Goal: Transaction & Acquisition: Purchase product/service

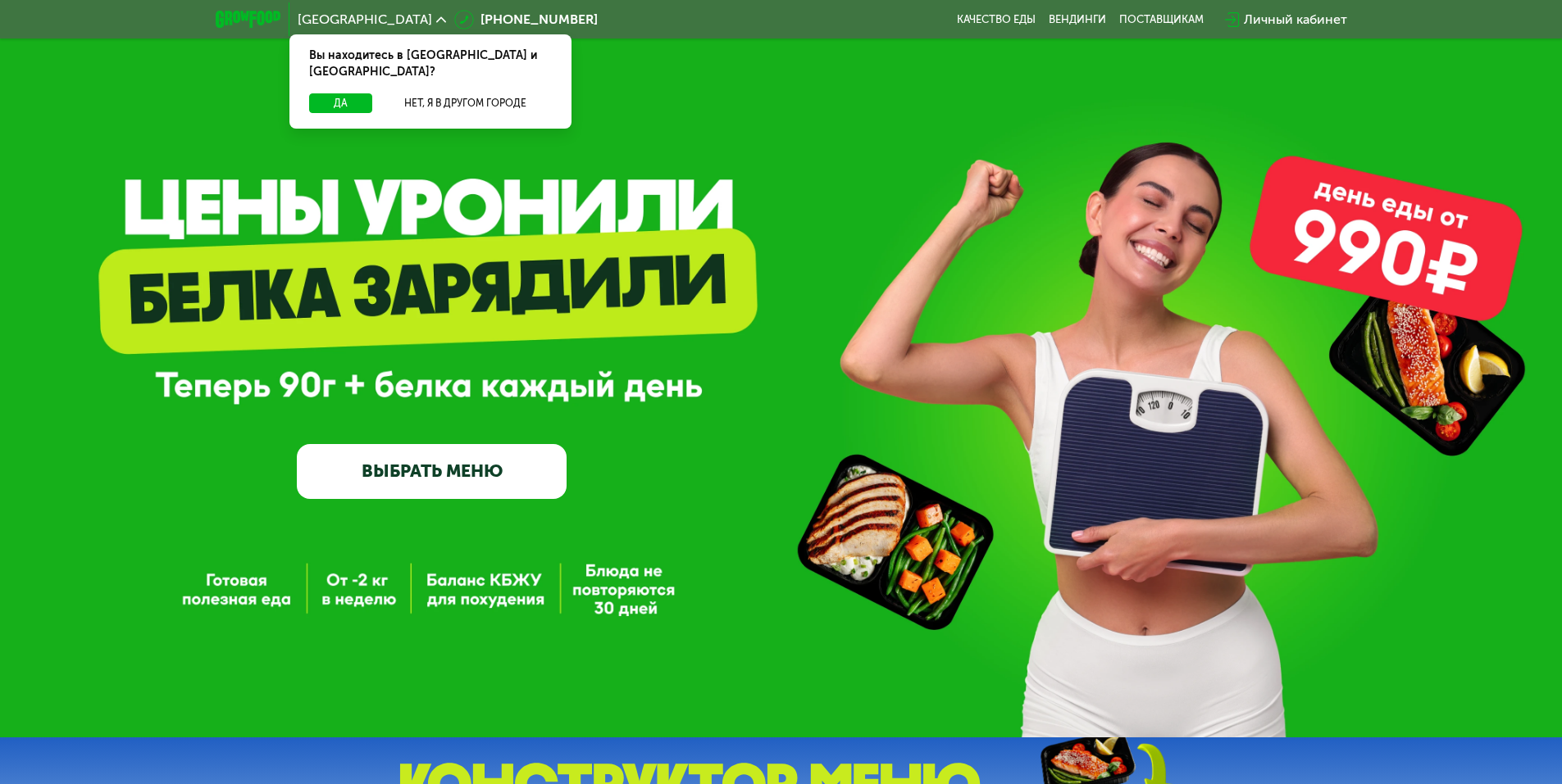
click at [431, 489] on link "ВЫБРАТЬ МЕНЮ" at bounding box center [431, 471] width 269 height 54
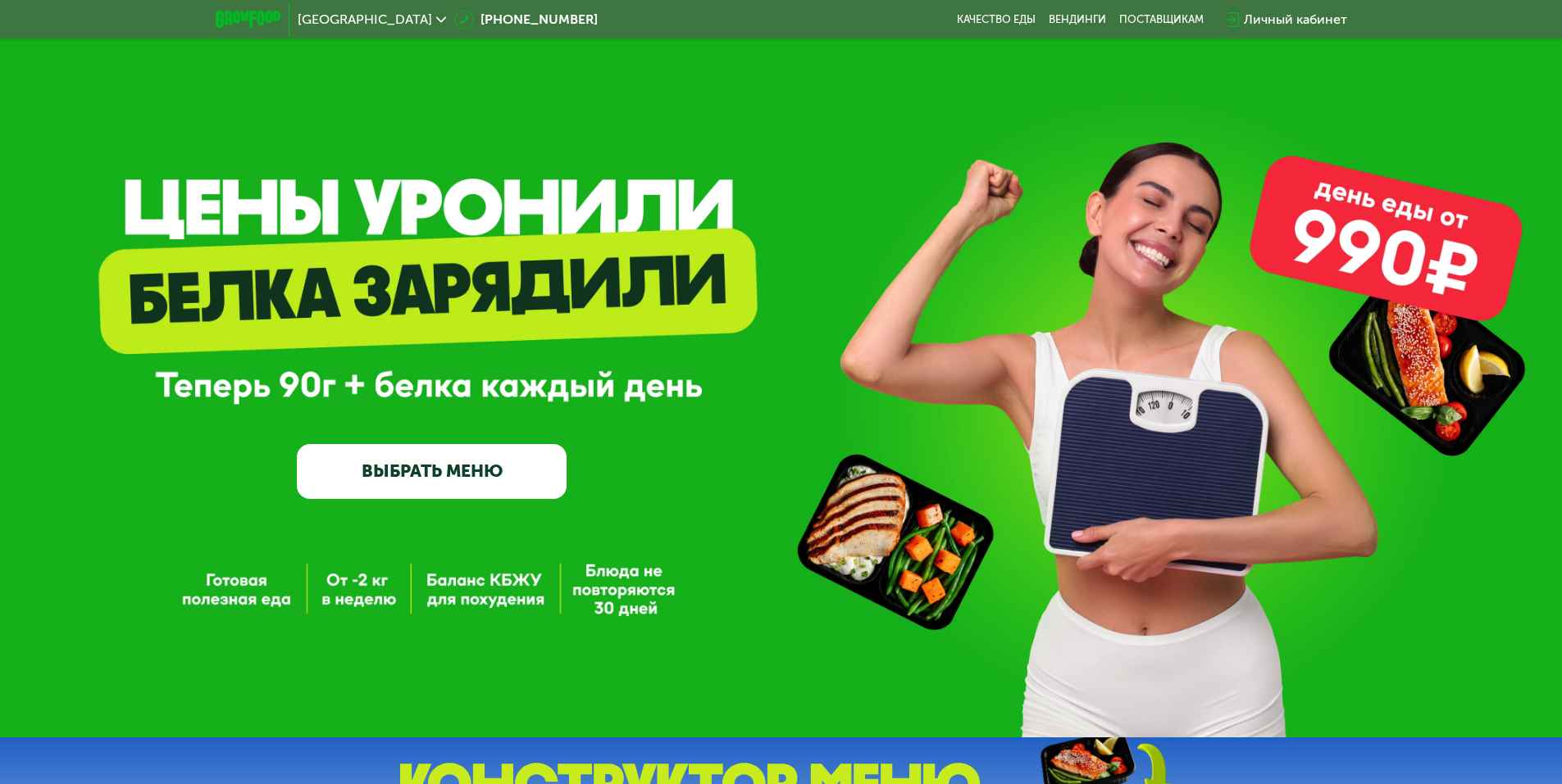
click at [431, 489] on link "ВЫБРАТЬ МЕНЮ" at bounding box center [431, 471] width 269 height 54
click at [470, 489] on link "ВЫБРАТЬ МЕНЮ" at bounding box center [431, 471] width 269 height 54
click at [492, 331] on div "GrowFood — доставка правильного питания ВЫБРАТЬ МЕНЮ" at bounding box center [431, 373] width 269 height 249
click at [466, 486] on link "ВЫБРАТЬ МЕНЮ" at bounding box center [431, 471] width 269 height 54
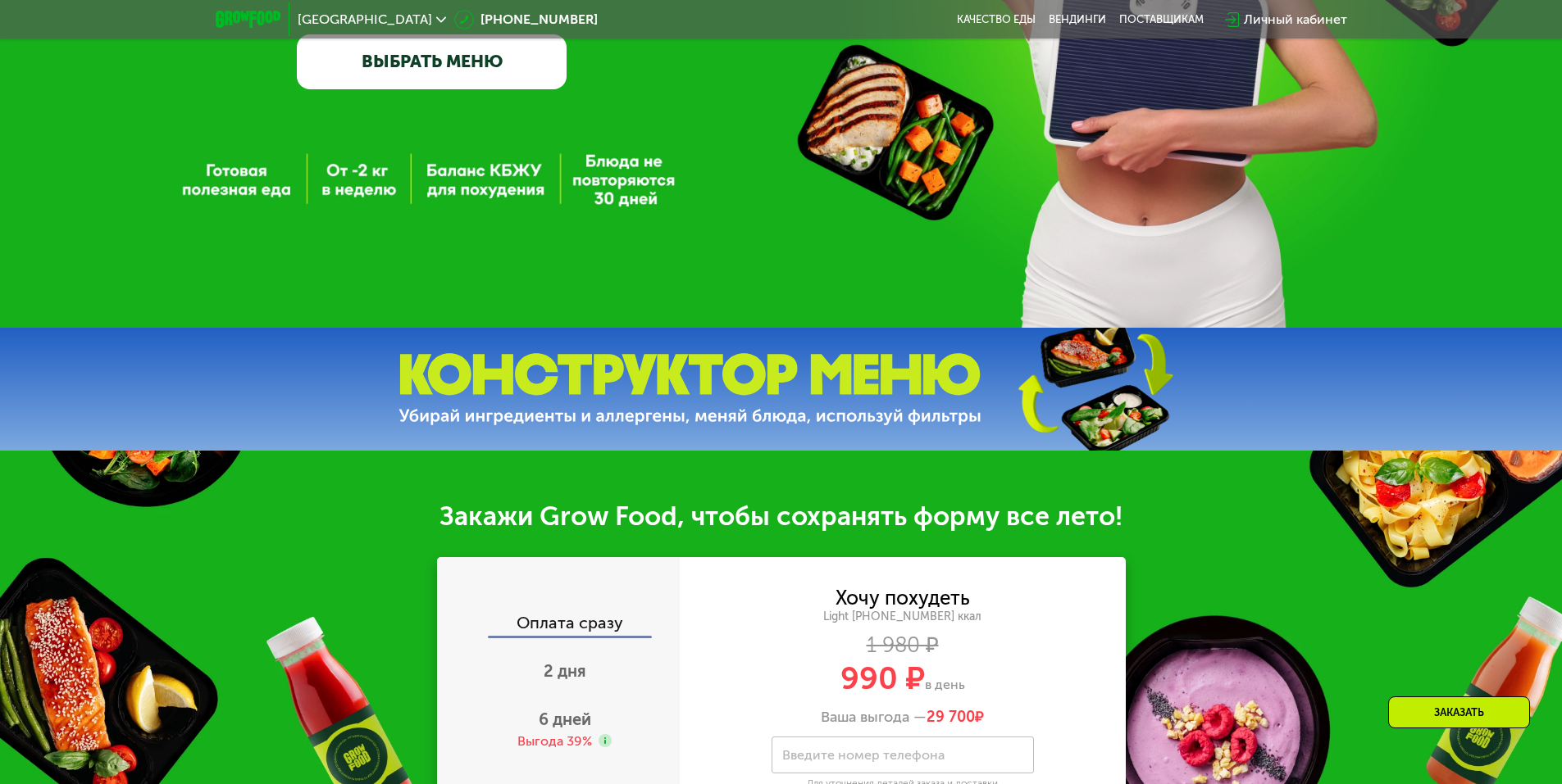
click at [583, 447] on div at bounding box center [781, 389] width 1562 height 123
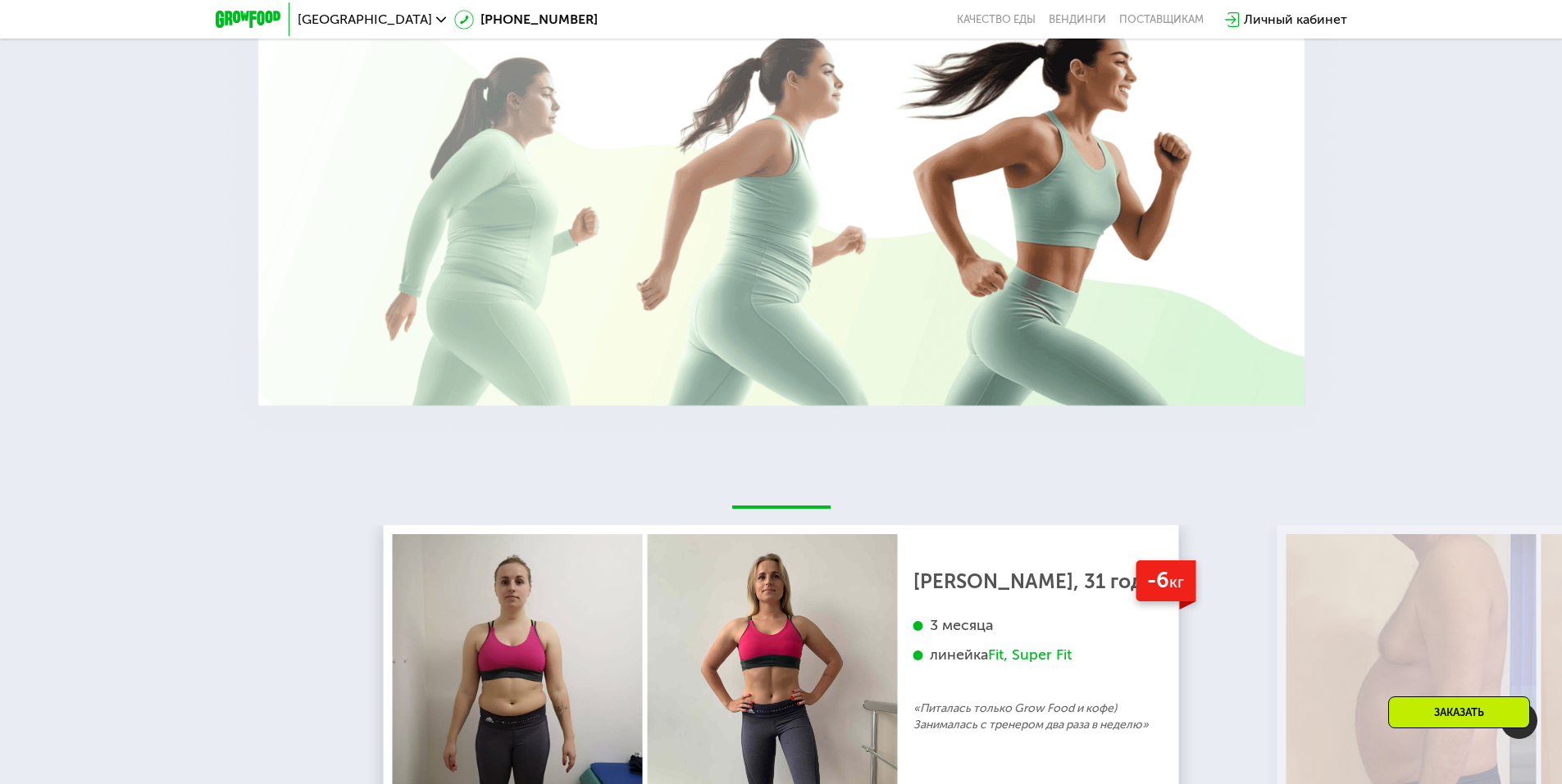
scroll to position [1966, 0]
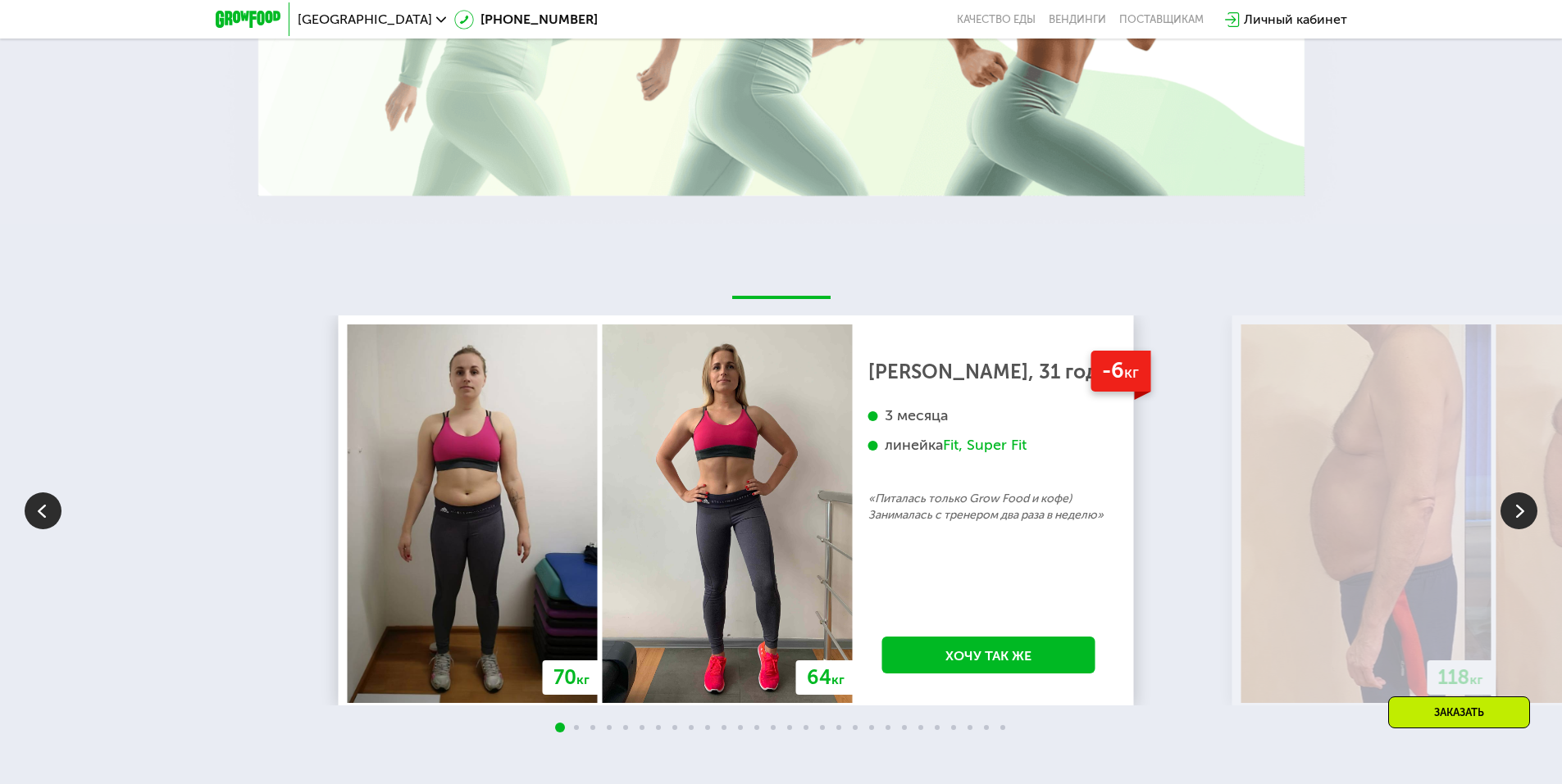
click at [868, 480] on div "3 месяца линейка Fit, Super Fit" at bounding box center [989, 448] width 241 height 84
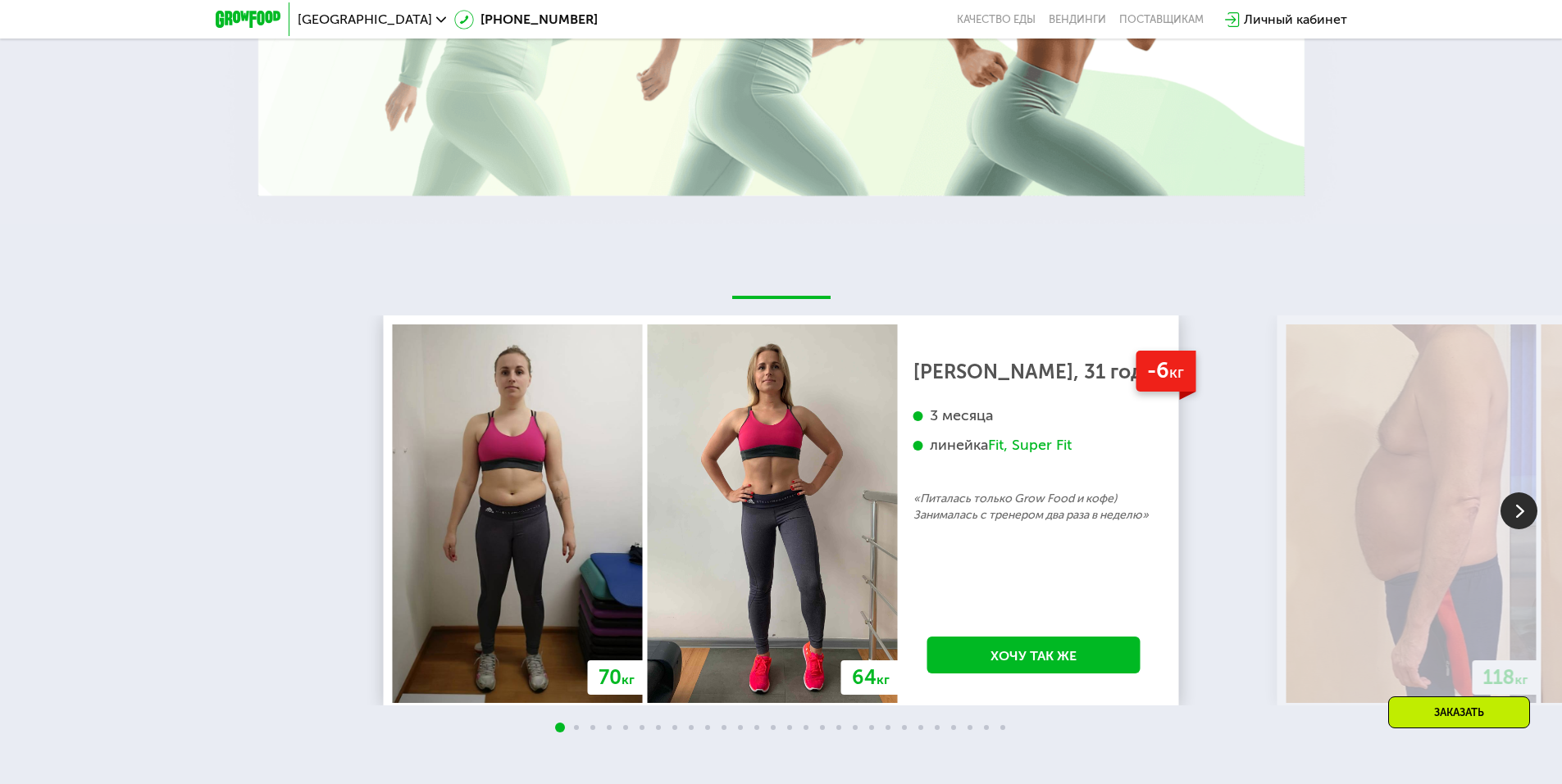
click at [914, 511] on div "[PERSON_NAME], 31 год 3 месяца линейка Fit, Super Fit «Питалась только Grow Foo…" at bounding box center [1034, 444] width 241 height 160
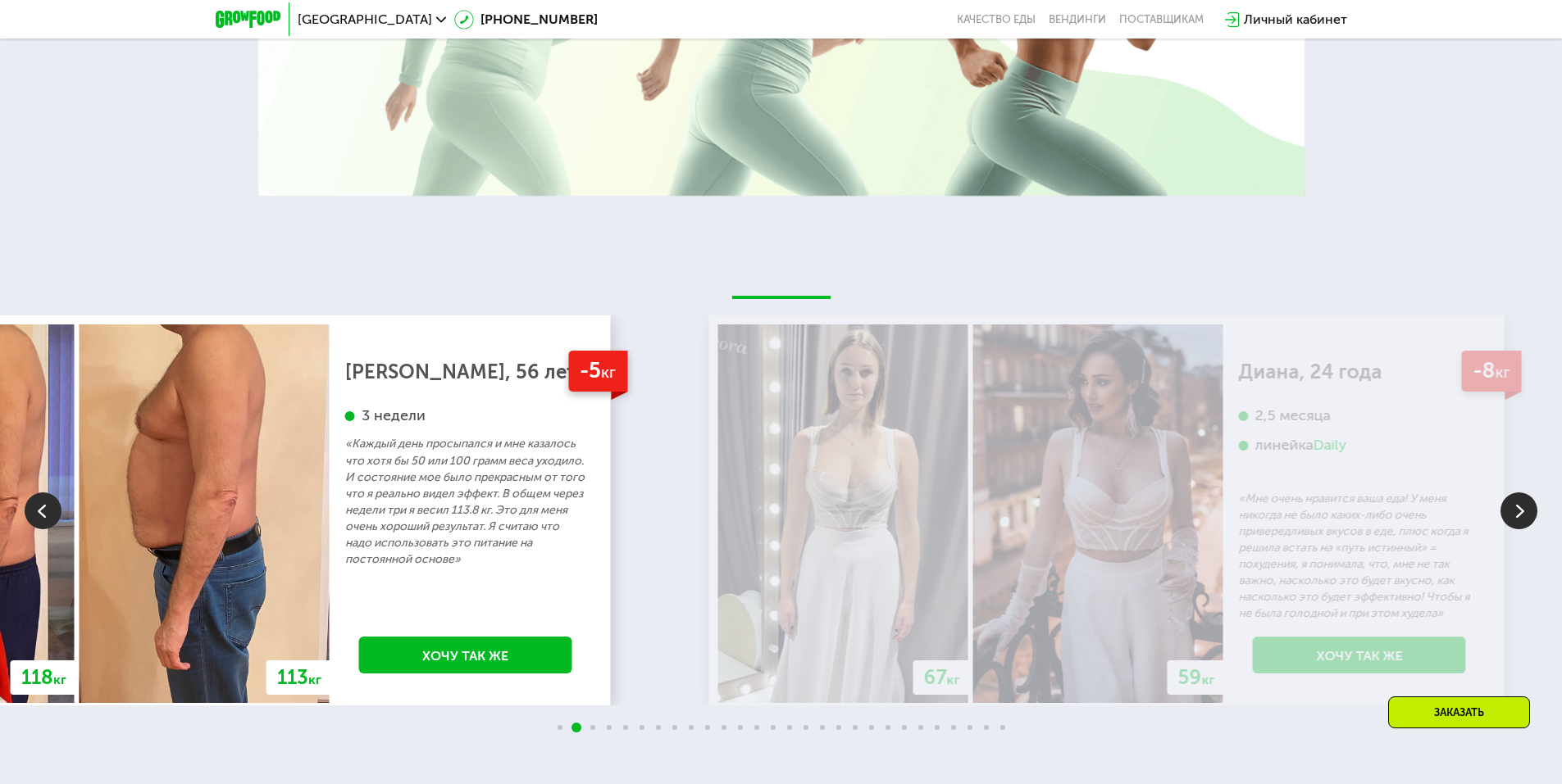
click at [535, 544] on p "«Каждый день просыпался и мне казалось что хотя бы 50 или 100 грамм веса уходил…" at bounding box center [466, 501] width 241 height 131
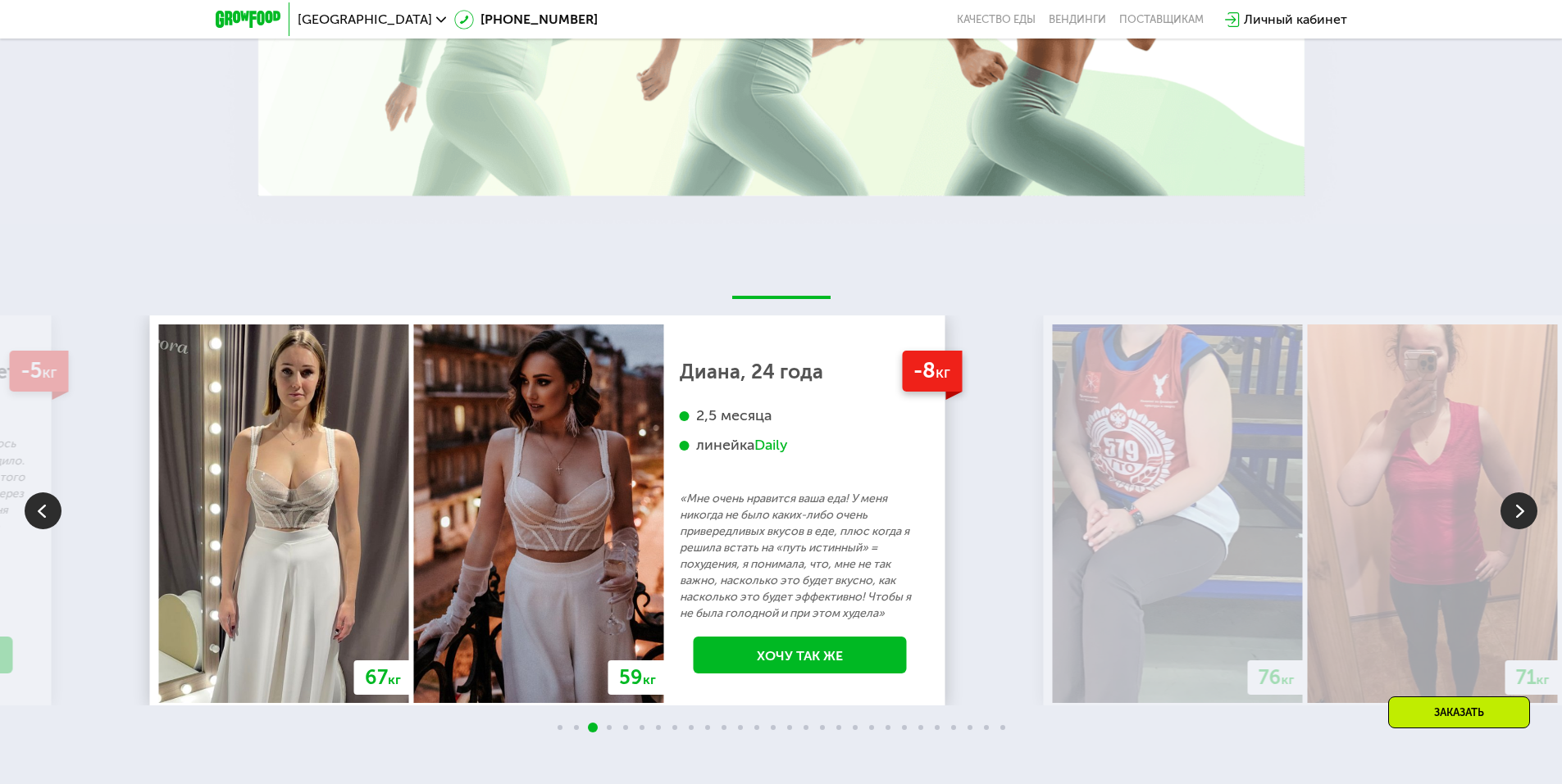
click at [680, 592] on p "«Мне очень нравится ваша еда! У меня никогда не было каких-либо очень привередл…" at bounding box center [801, 556] width 241 height 131
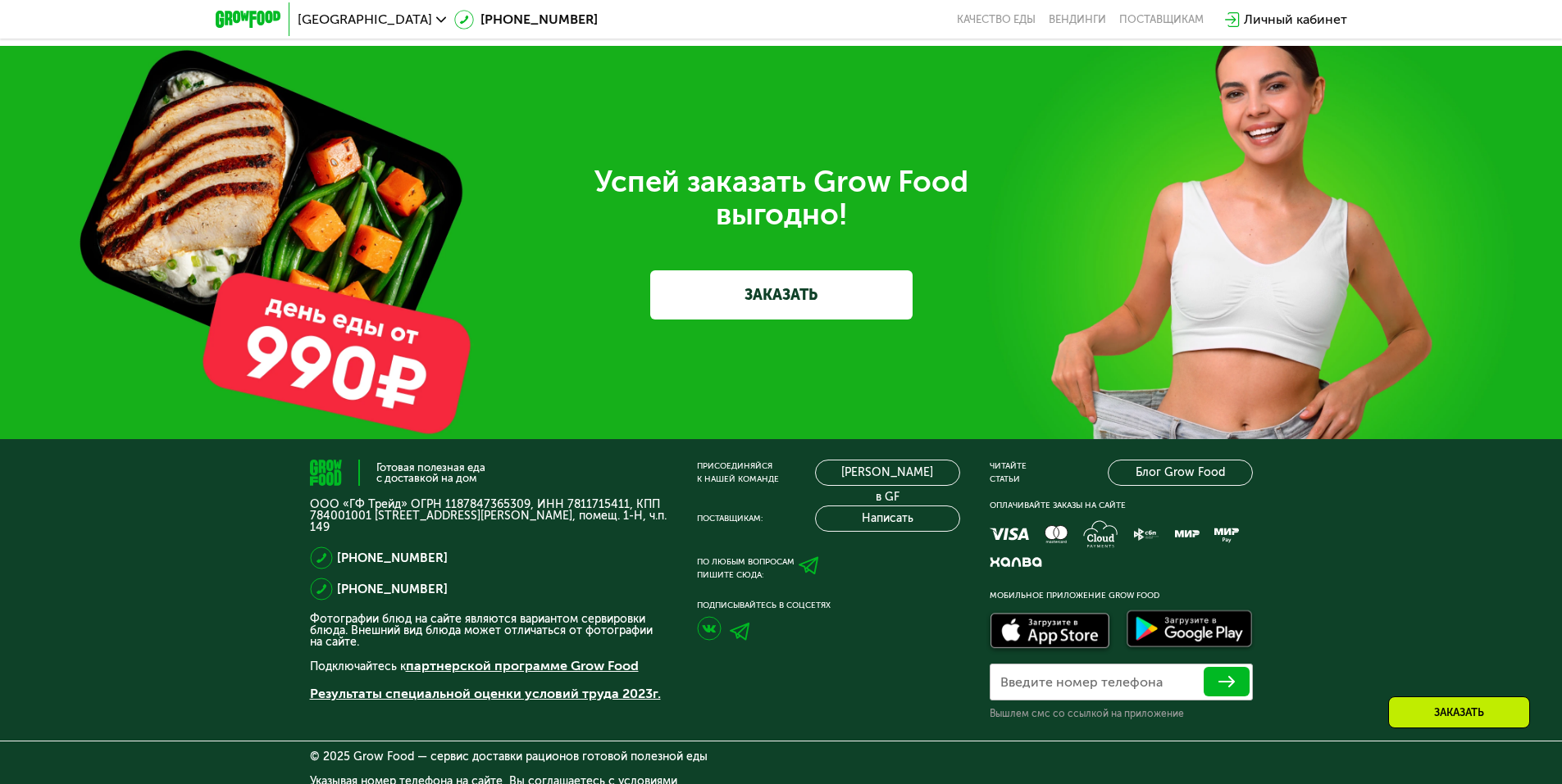
scroll to position [4173, 0]
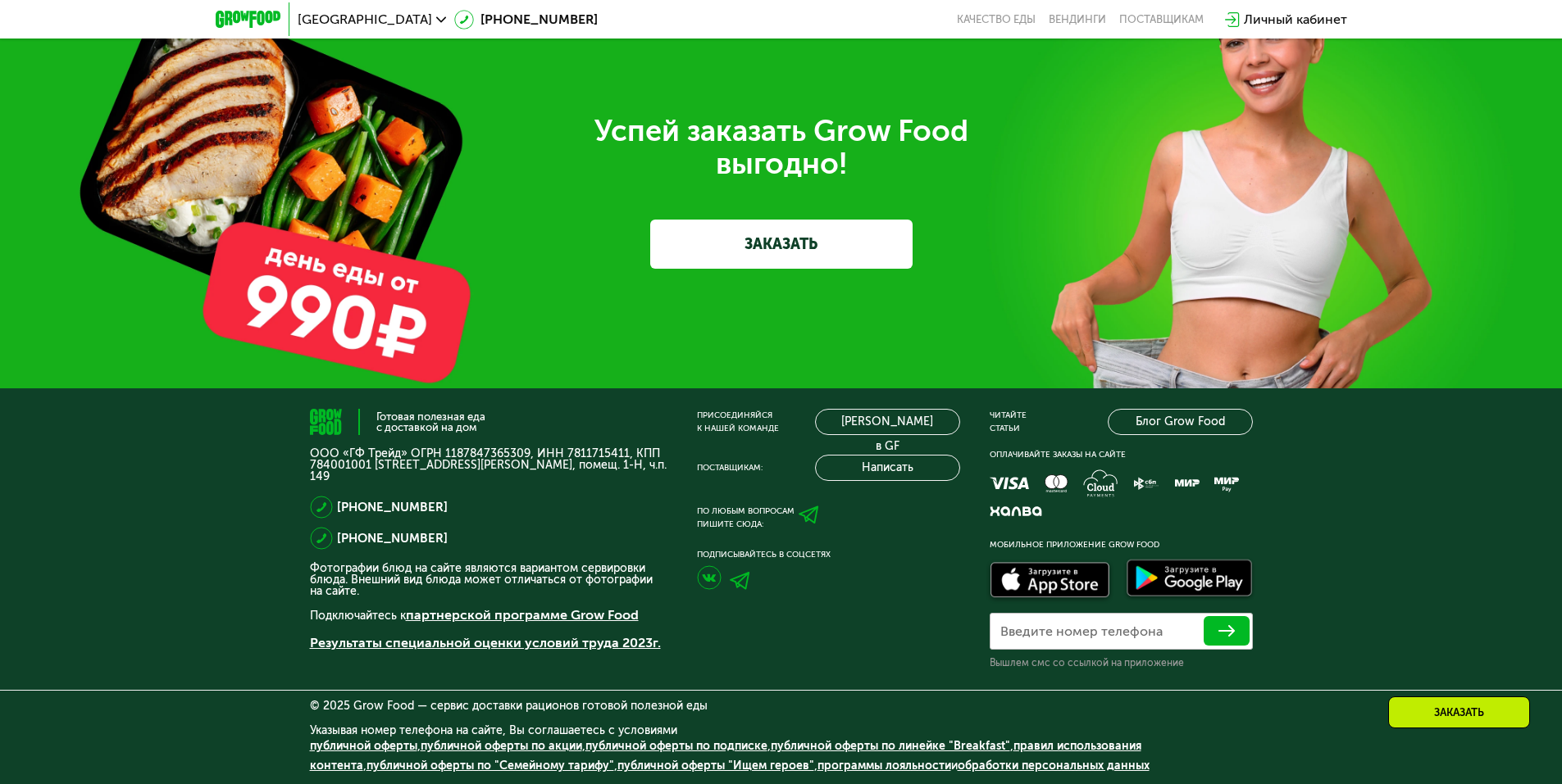
click at [796, 245] on link "ЗАКАЗАТЬ" at bounding box center [781, 245] width 263 height 50
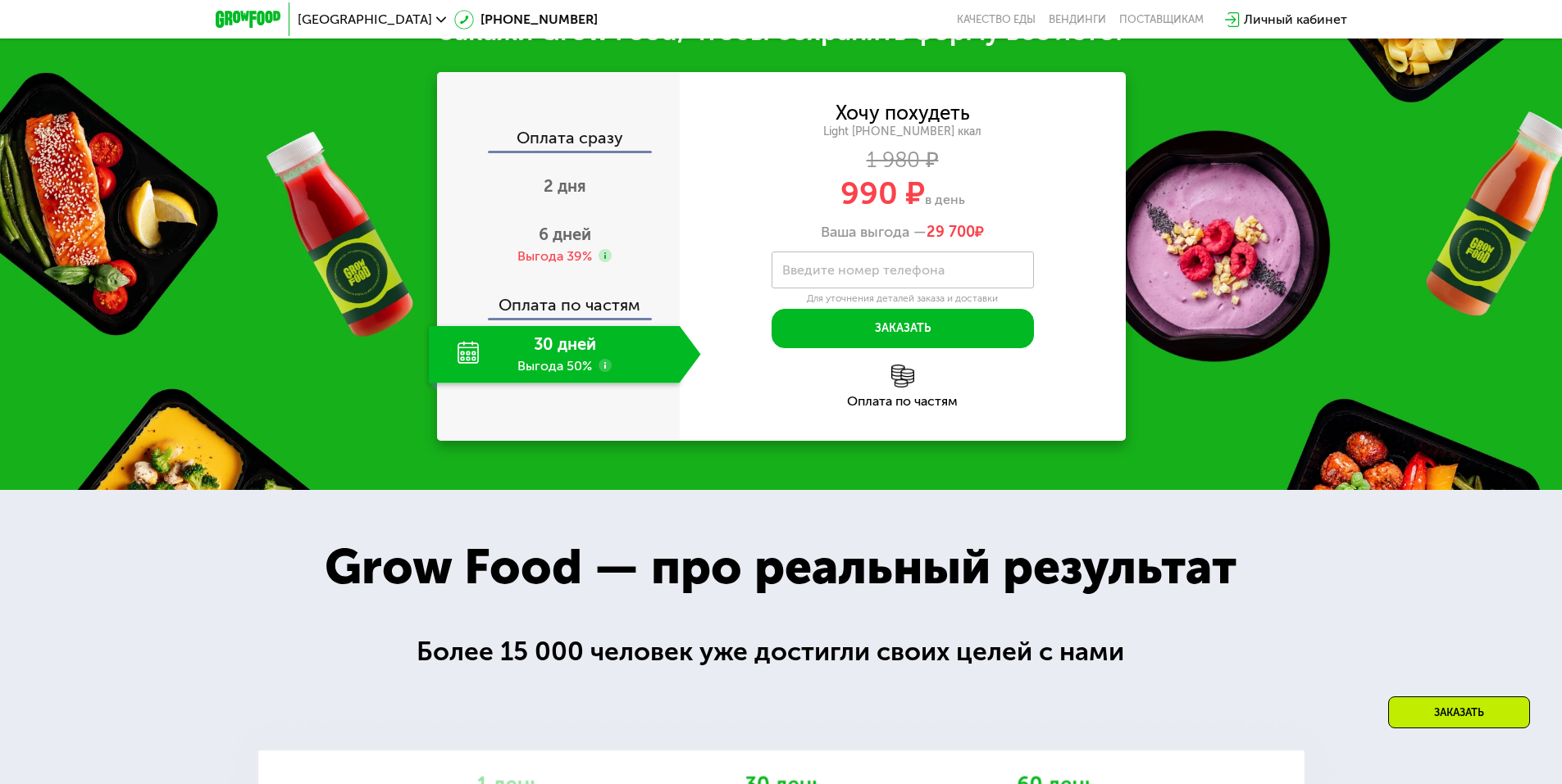
scroll to position [828, 0]
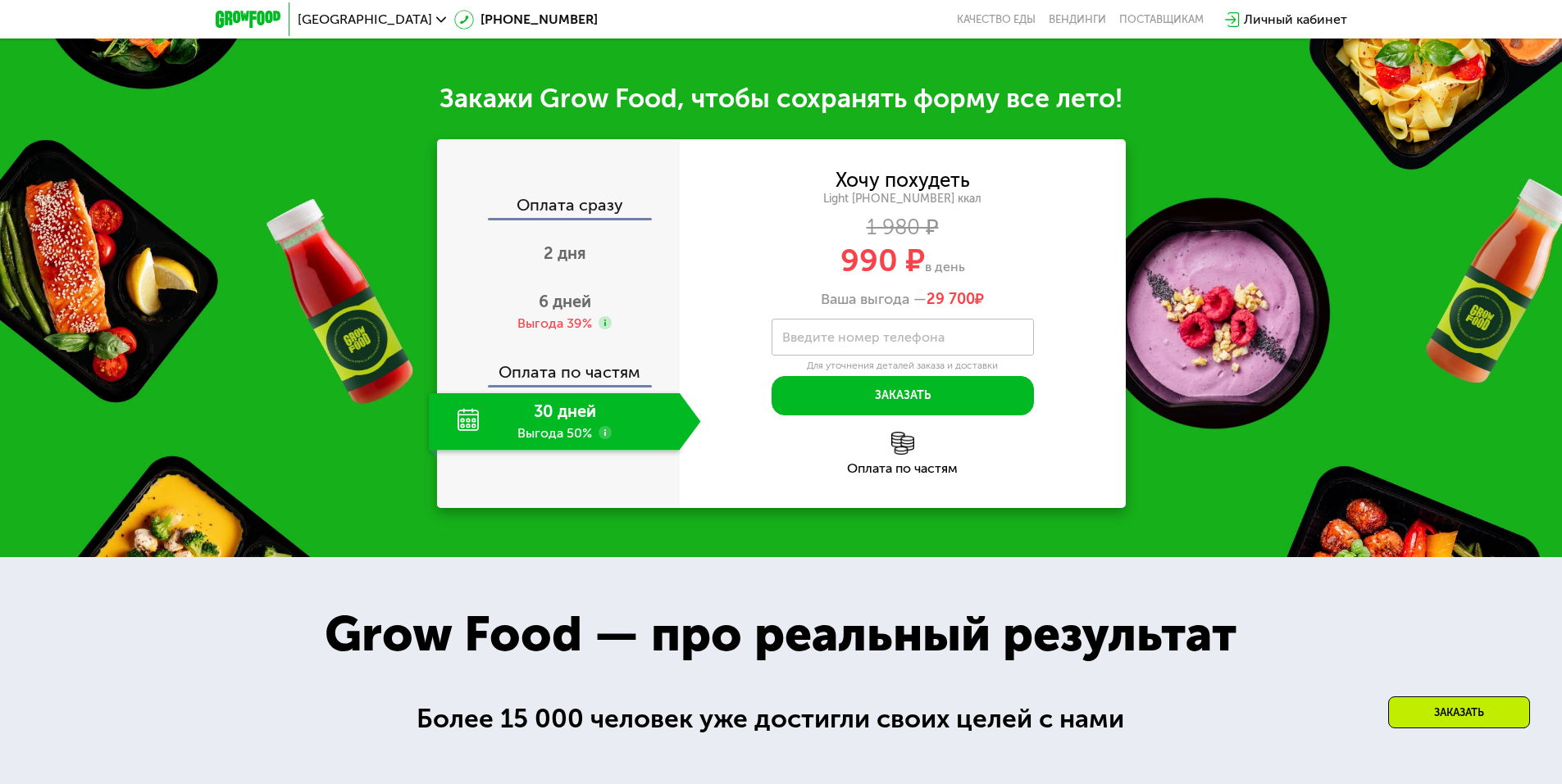
click at [918, 464] on div "Оплата по частям" at bounding box center [902, 453] width 446 height 44
click at [894, 475] on div "Оплата по частям" at bounding box center [902, 469] width 446 height 13
click at [907, 454] on img at bounding box center [902, 443] width 23 height 23
click at [836, 342] on label "Введите номер телефона" at bounding box center [863, 337] width 163 height 9
click at [836, 349] on input "Введите номер телефона" at bounding box center [902, 337] width 263 height 37
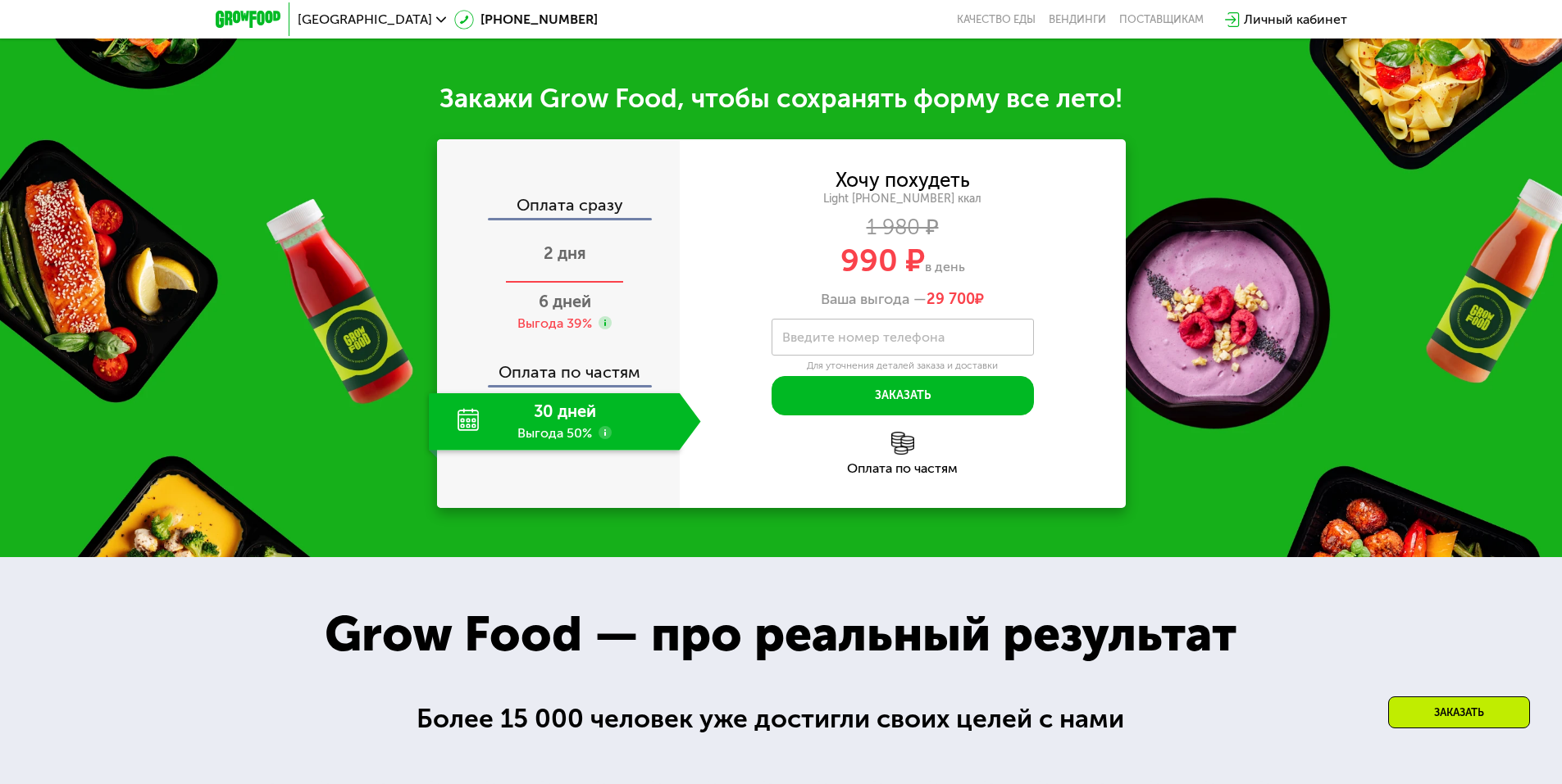
click at [564, 260] on span "2 дня" at bounding box center [565, 253] width 43 height 20
